Goal: Transaction & Acquisition: Book appointment/travel/reservation

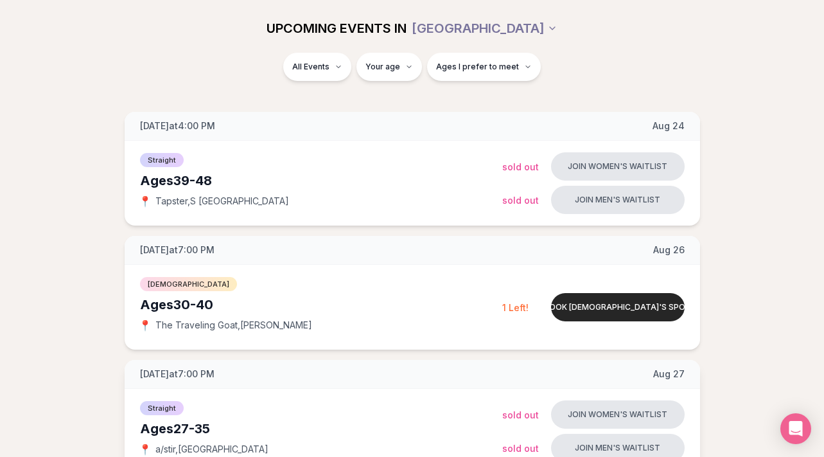
scroll to position [129, 0]
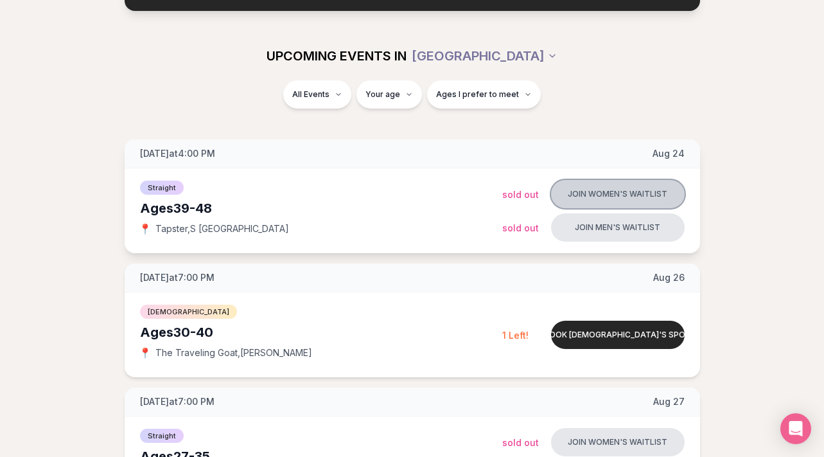
click at [618, 190] on button "Join women's waitlist" at bounding box center [618, 194] width 134 height 28
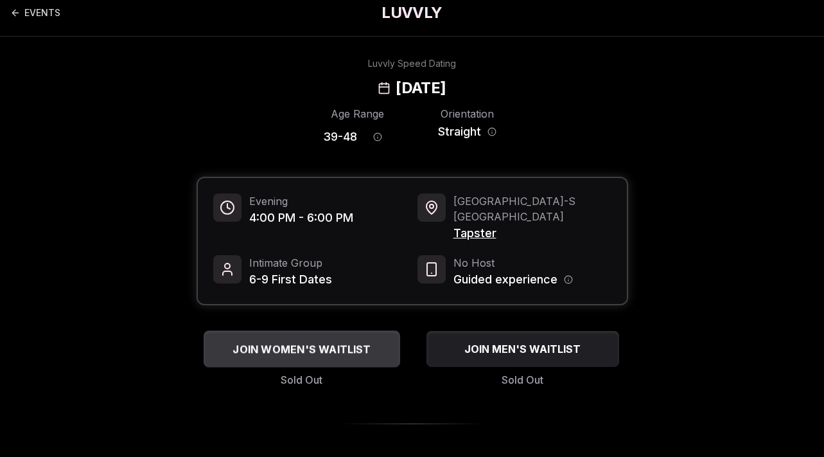
click at [341, 341] on span "JOIN WOMEN'S WAITLIST" at bounding box center [301, 348] width 143 height 15
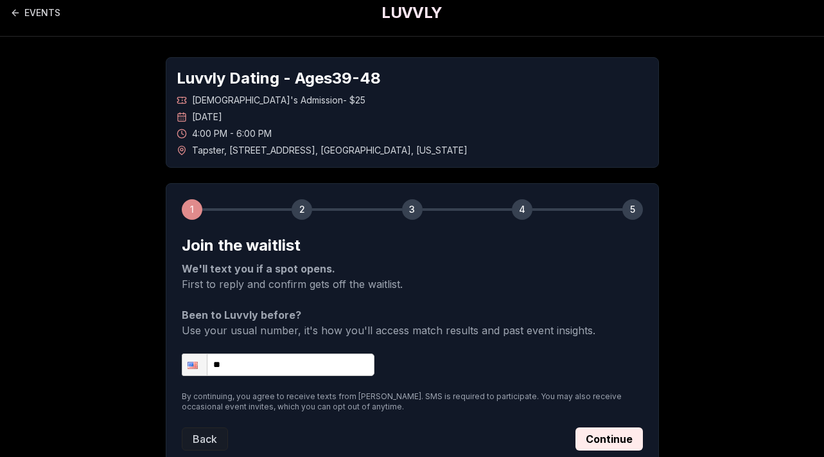
click at [297, 371] on input "**" at bounding box center [278, 364] width 193 height 22
type input "**********"
click at [612, 441] on button "Continue" at bounding box center [609, 438] width 67 height 23
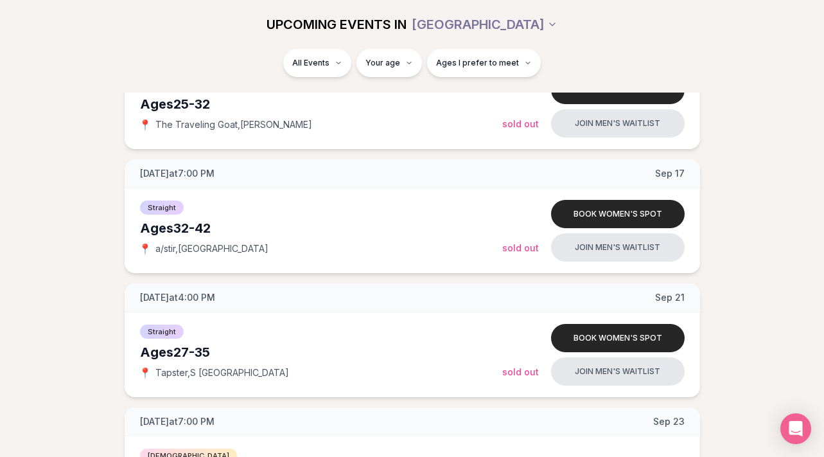
scroll to position [1469, 0]
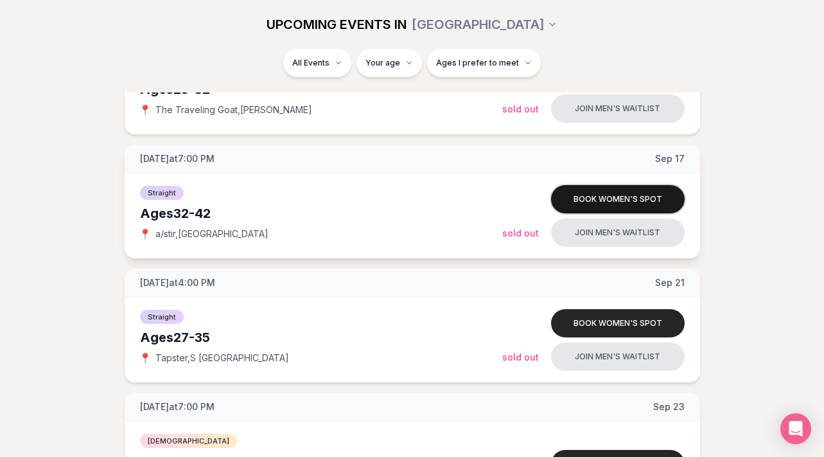
click at [610, 196] on button "Book women's spot" at bounding box center [618, 199] width 134 height 28
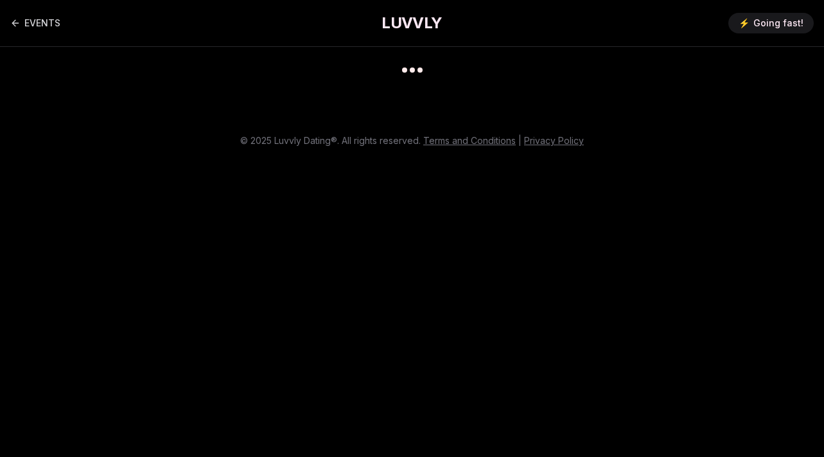
scroll to position [10, 0]
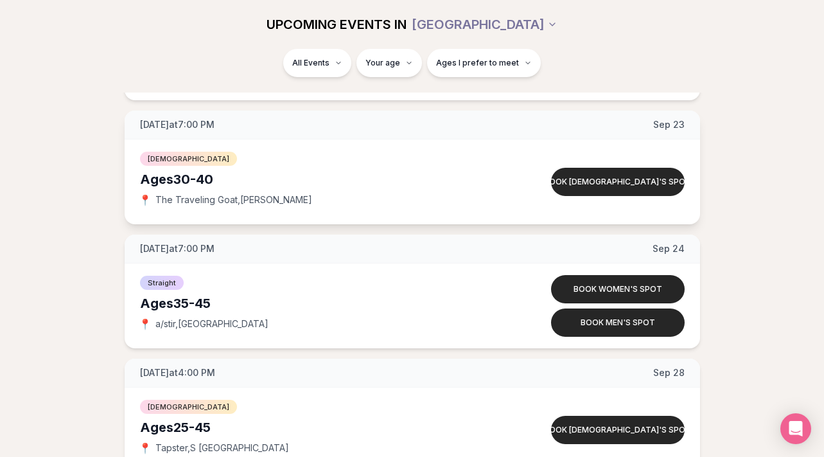
scroll to position [1775, 0]
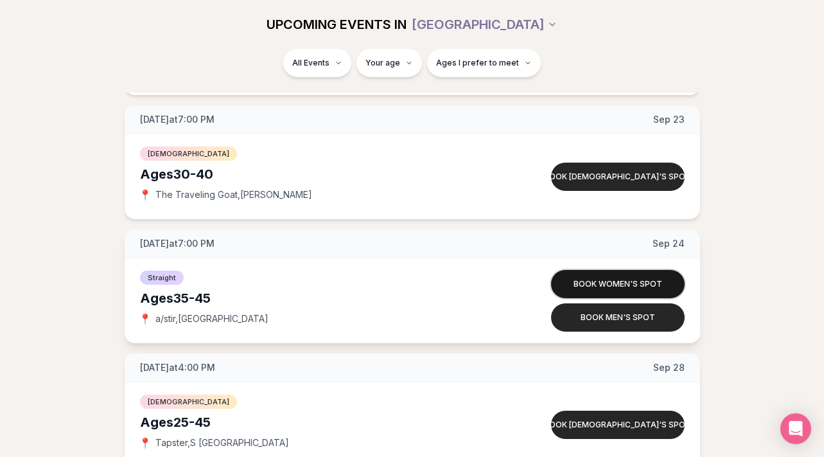
click at [594, 280] on button "Book women's spot" at bounding box center [618, 284] width 134 height 28
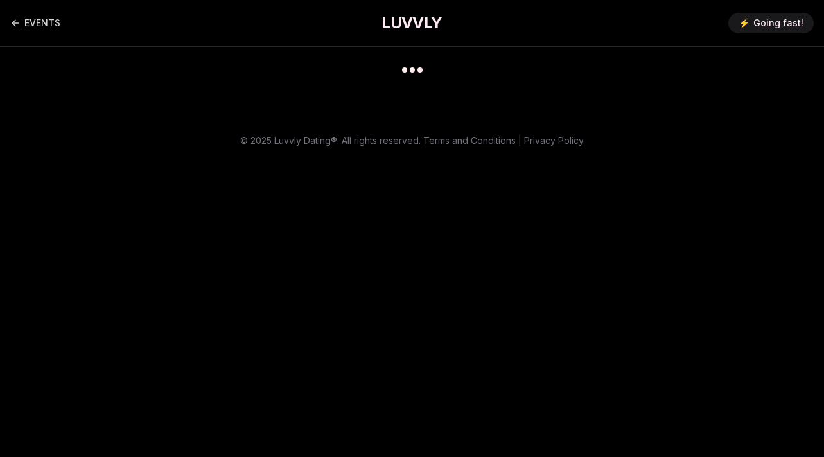
scroll to position [10, 0]
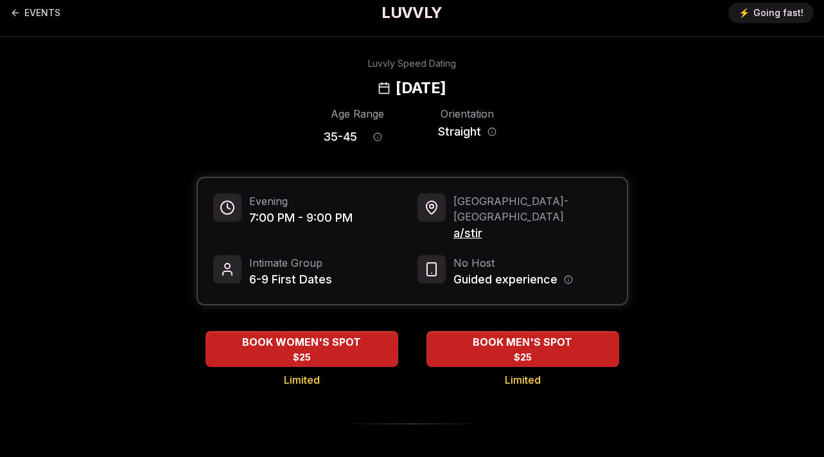
click at [473, 224] on span "a/stir" at bounding box center [533, 233] width 158 height 18
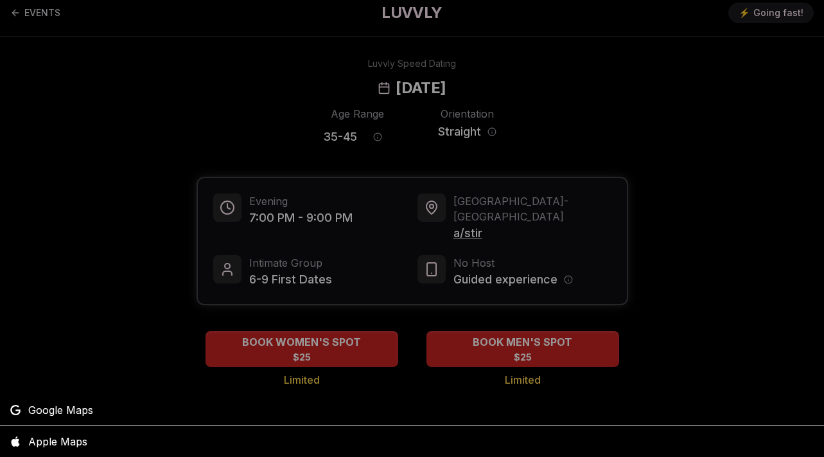
click at [314, 335] on div at bounding box center [412, 228] width 824 height 457
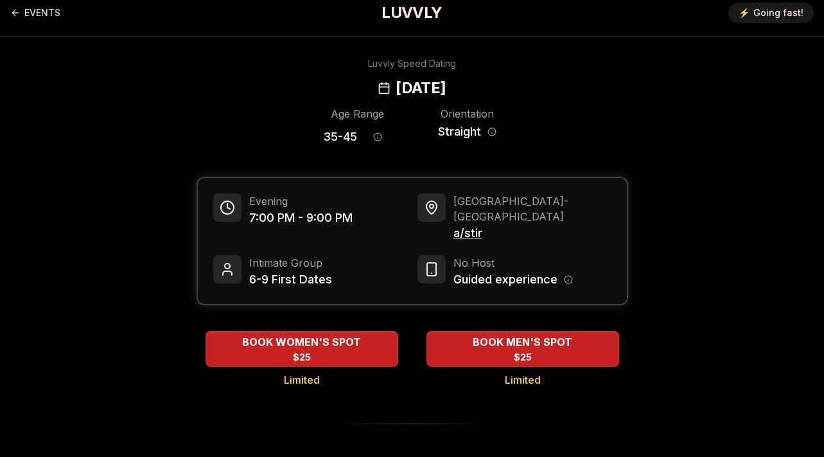
click at [314, 335] on div "BOOK WOMEN'S SPOT $25" at bounding box center [302, 349] width 193 height 35
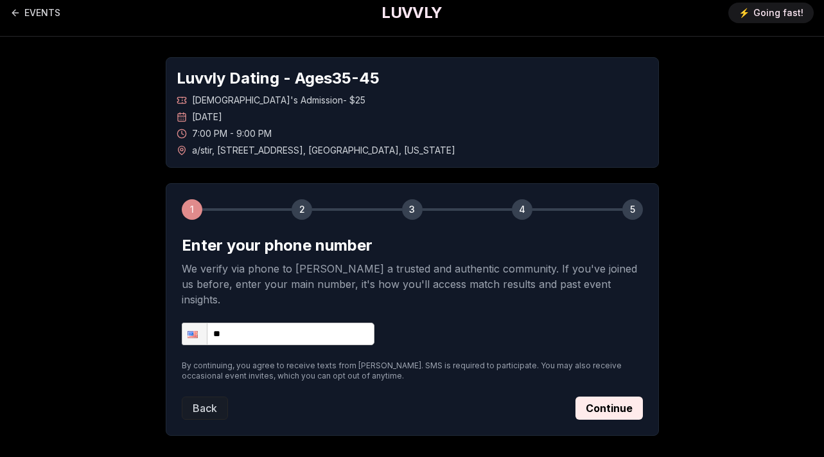
click at [306, 323] on input "**" at bounding box center [278, 334] width 193 height 22
type input "**********"
click at [625, 396] on button "Continue" at bounding box center [609, 407] width 67 height 23
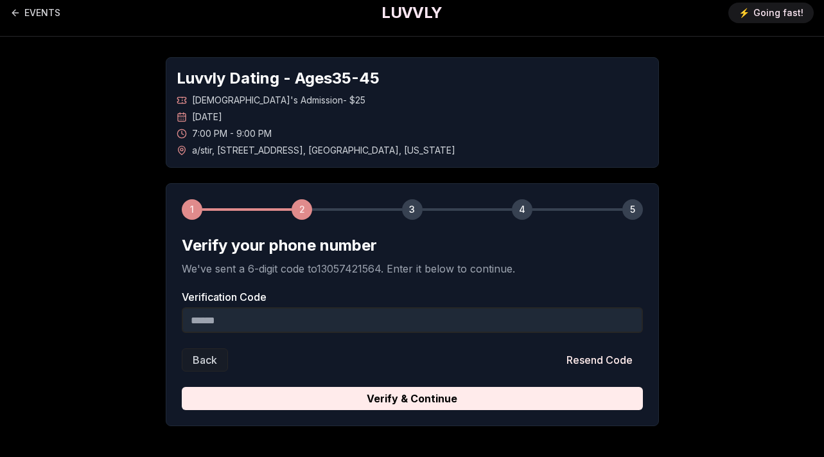
click at [549, 330] on input "Verification Code" at bounding box center [412, 320] width 461 height 26
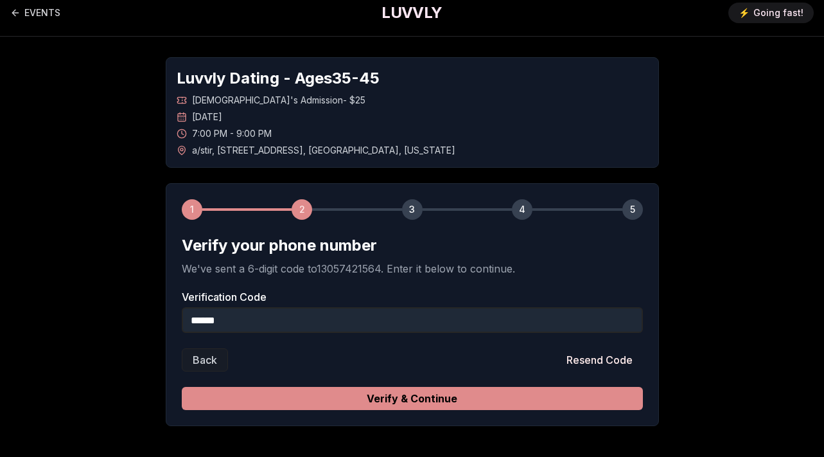
type input "******"
click at [537, 400] on button "Verify & Continue" at bounding box center [412, 398] width 461 height 23
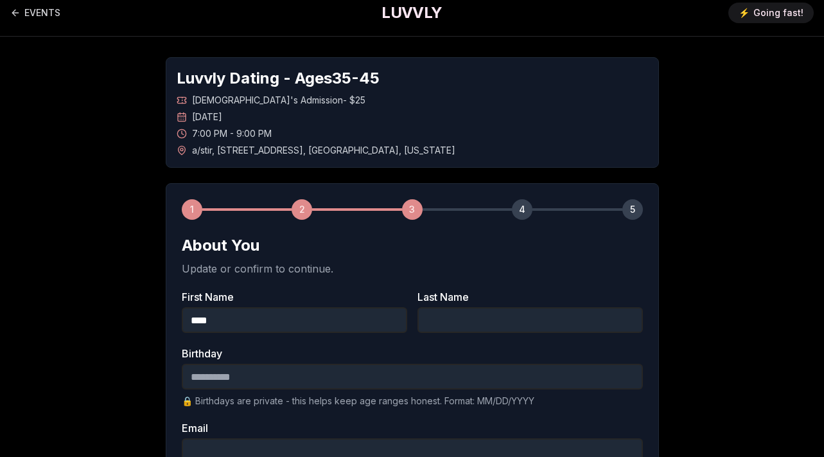
type input "****"
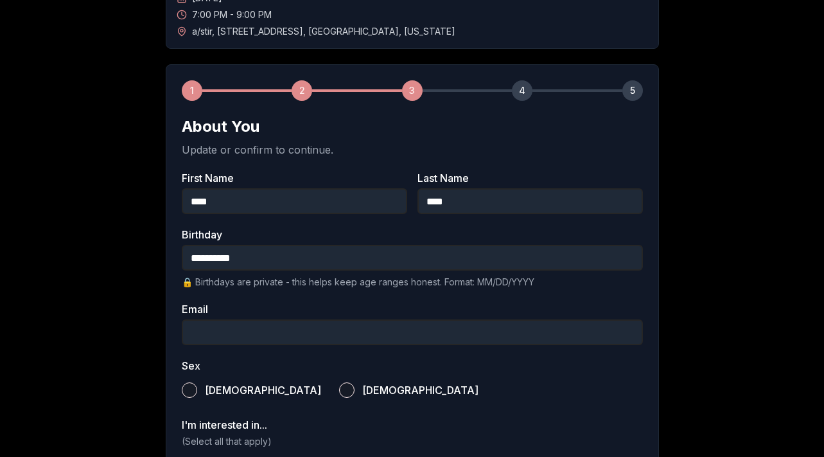
scroll to position [139, 0]
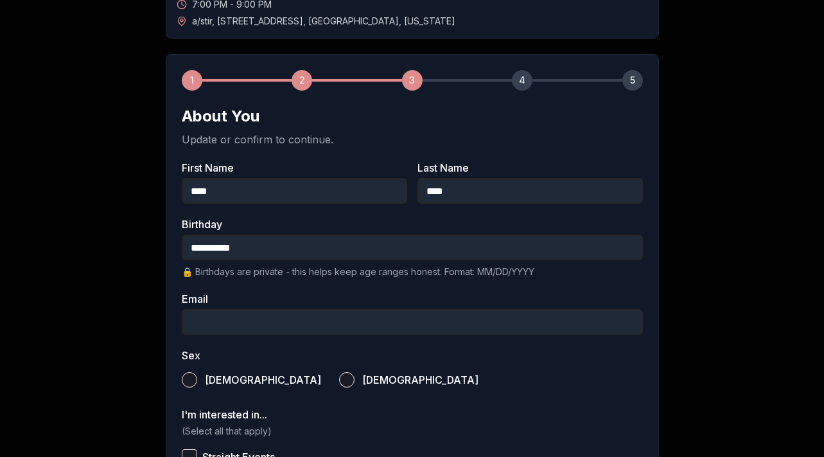
type input "**********"
click at [339, 377] on button "Female" at bounding box center [346, 379] width 15 height 15
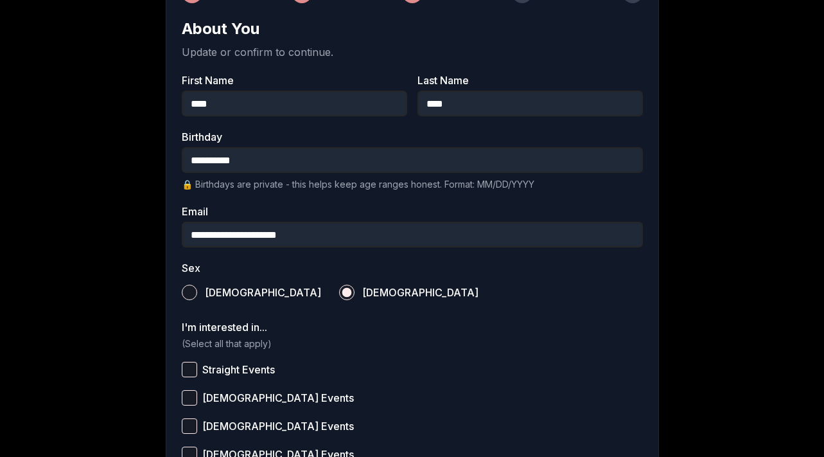
scroll to position [235, 0]
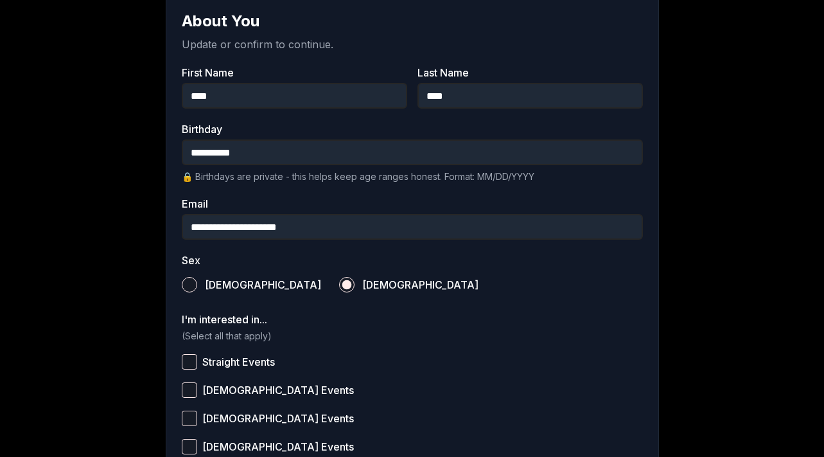
click at [190, 361] on button "Straight Events" at bounding box center [189, 361] width 15 height 15
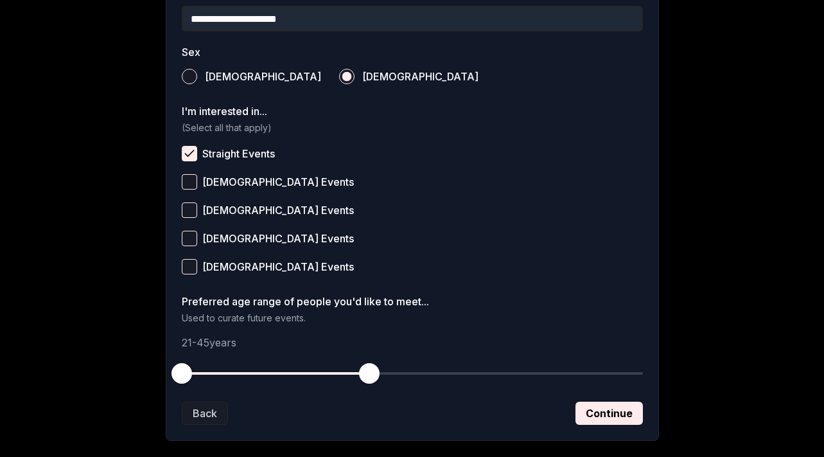
scroll to position [443, 0]
drag, startPoint x: 187, startPoint y: 367, endPoint x: 282, endPoint y: 365, distance: 95.1
click at [282, 365] on span "button" at bounding box center [283, 372] width 21 height 21
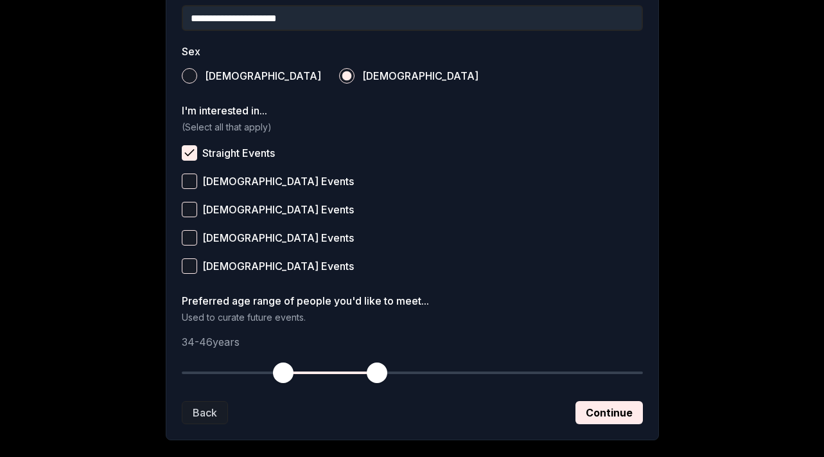
drag, startPoint x: 367, startPoint y: 370, endPoint x: 380, endPoint y: 370, distance: 12.9
click at [380, 370] on span "button" at bounding box center [377, 372] width 21 height 21
click at [600, 406] on button "Continue" at bounding box center [609, 412] width 67 height 23
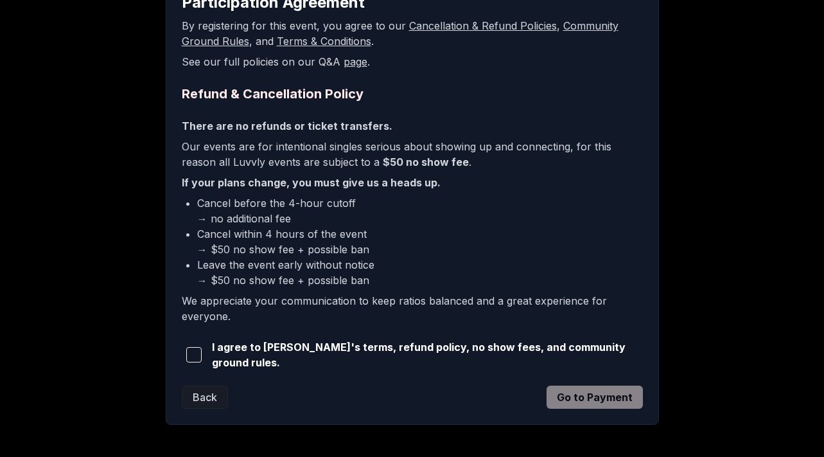
scroll to position [260, 0]
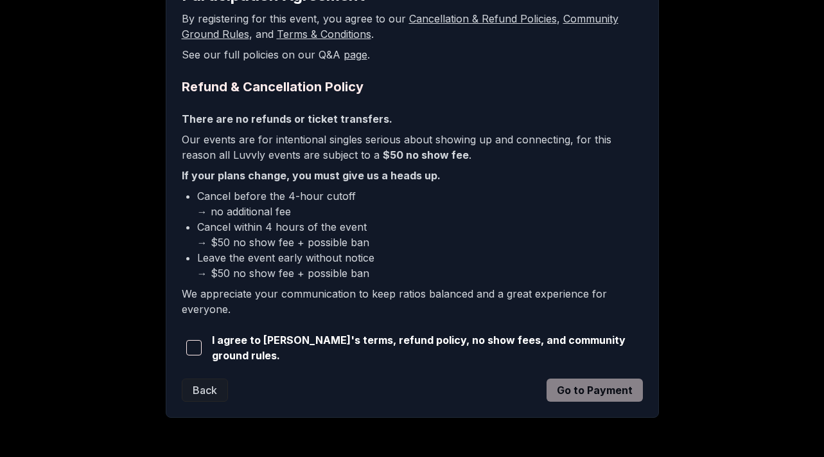
click at [198, 349] on span "button" at bounding box center [193, 347] width 15 height 15
click at [583, 388] on button "Go to Payment" at bounding box center [595, 389] width 96 height 23
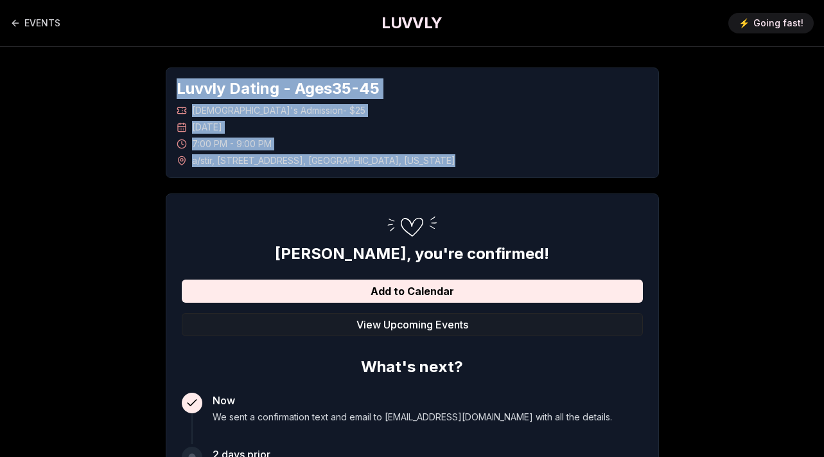
drag, startPoint x: 409, startPoint y: 165, endPoint x: 172, endPoint y: 84, distance: 250.8
click at [172, 84] on div "Luvvly Dating - Ages [DEMOGRAPHIC_DATA] [DEMOGRAPHIC_DATA]'s Admission - $25 [D…" at bounding box center [412, 122] width 493 height 111
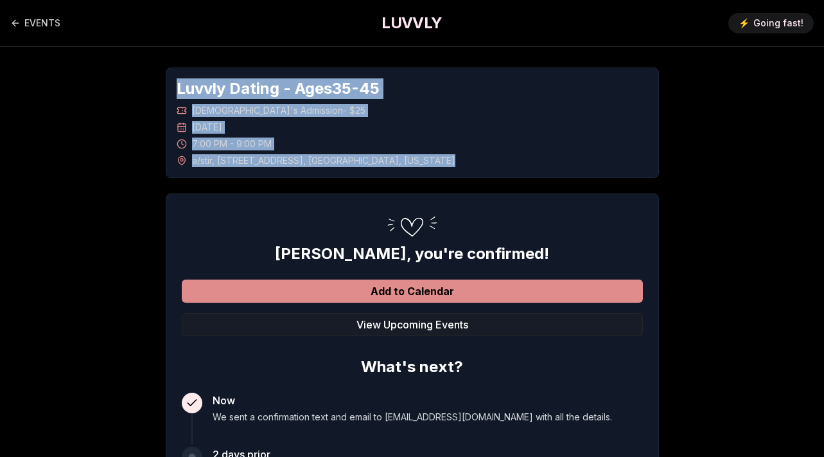
click at [415, 299] on button "Add to Calendar" at bounding box center [412, 291] width 461 height 23
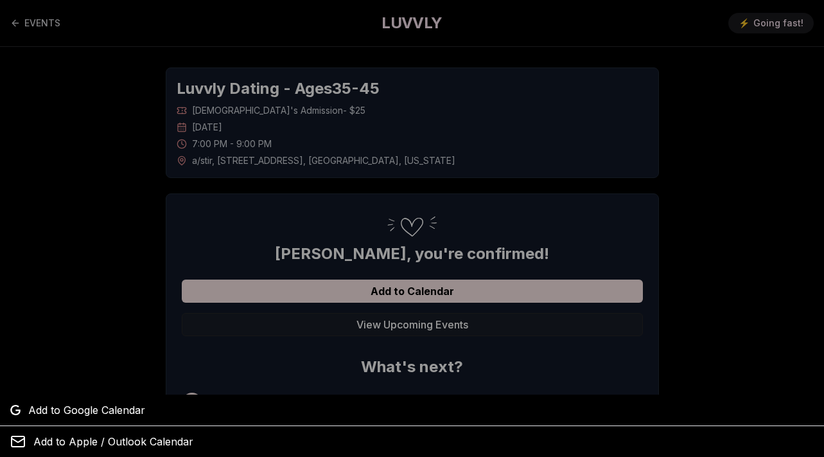
click at [580, 368] on div at bounding box center [412, 228] width 824 height 457
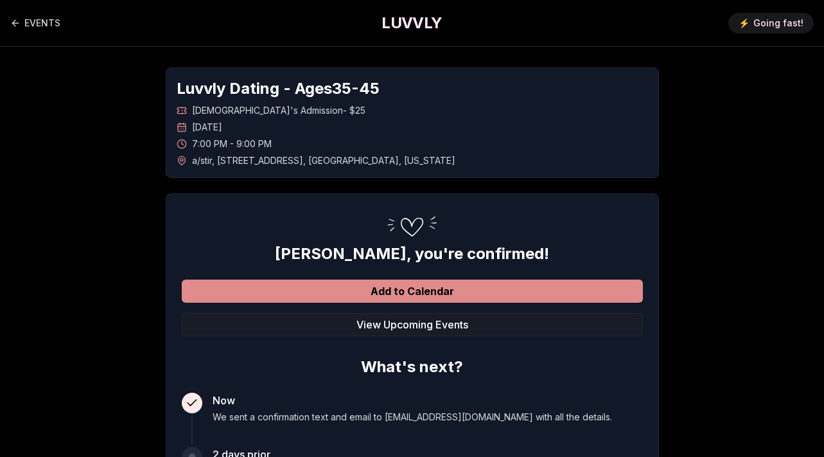
click at [484, 297] on button "Add to Calendar" at bounding box center [412, 291] width 461 height 23
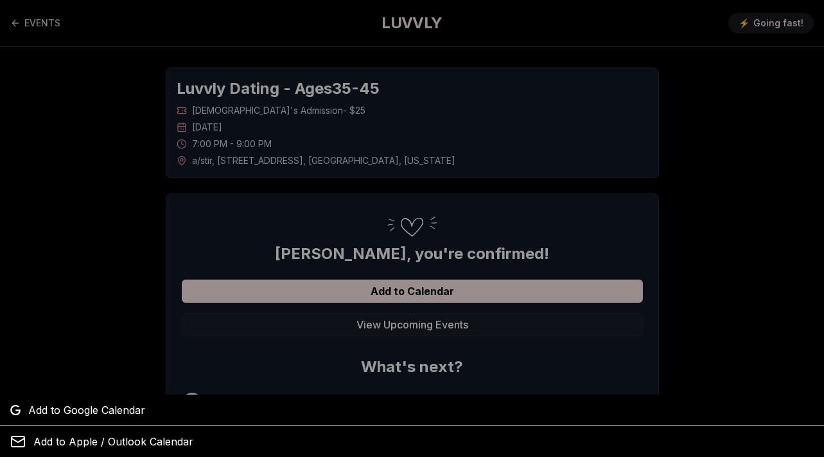
click at [560, 366] on div at bounding box center [412, 228] width 824 height 457
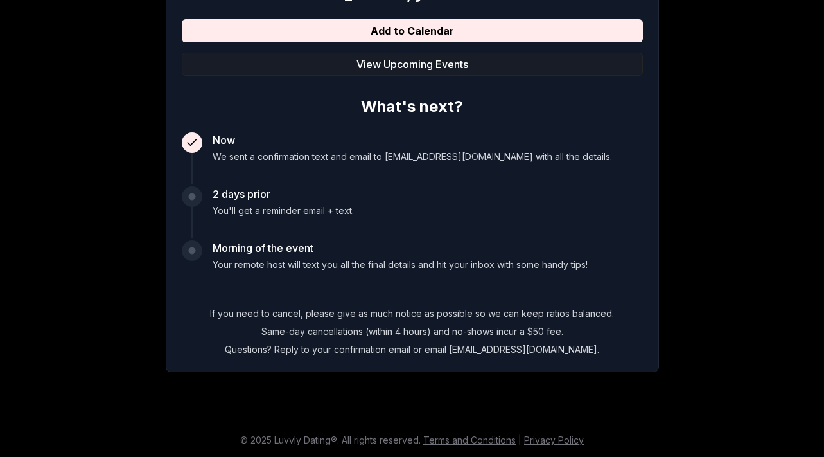
scroll to position [260, 0]
